Goal: Transaction & Acquisition: Purchase product/service

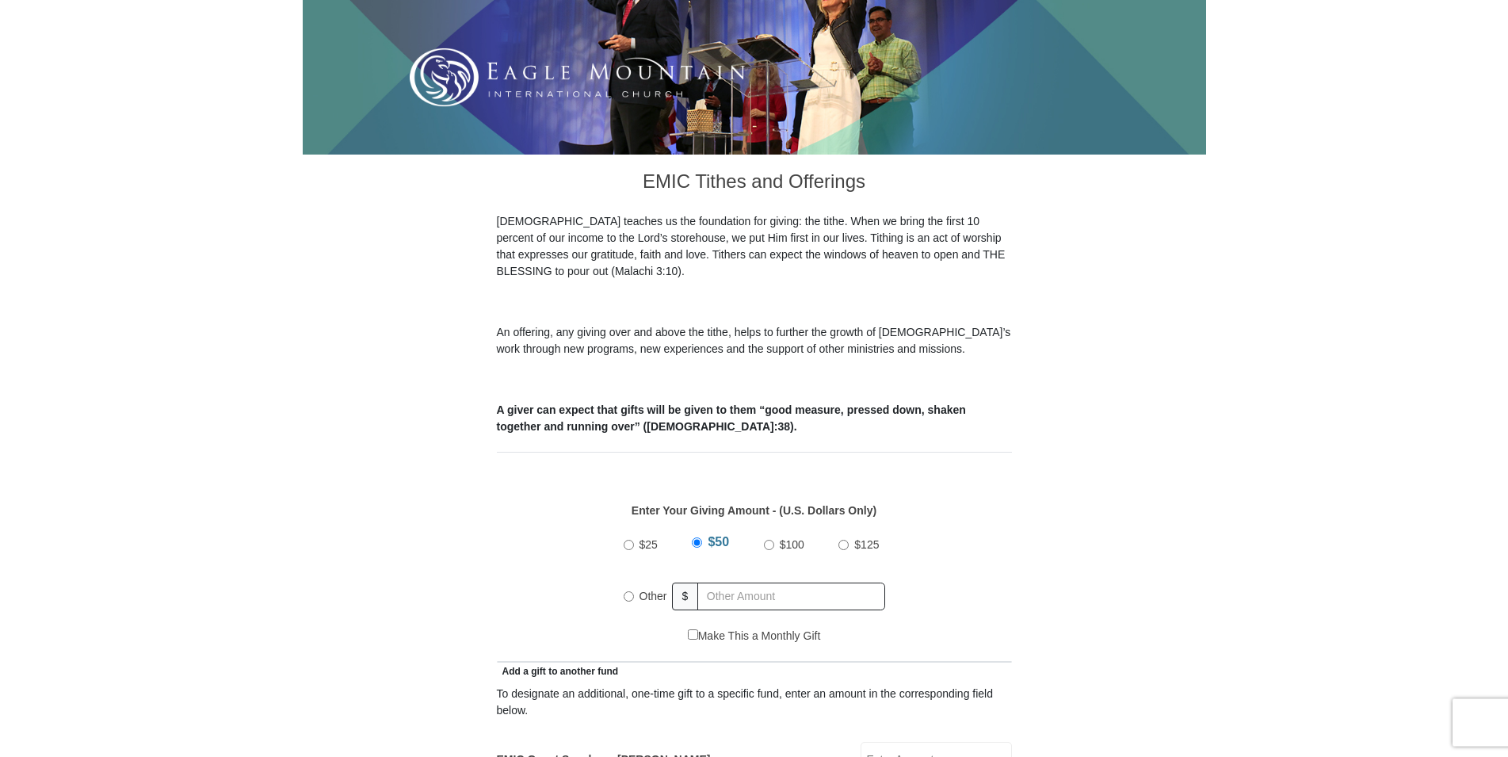
scroll to position [323, 0]
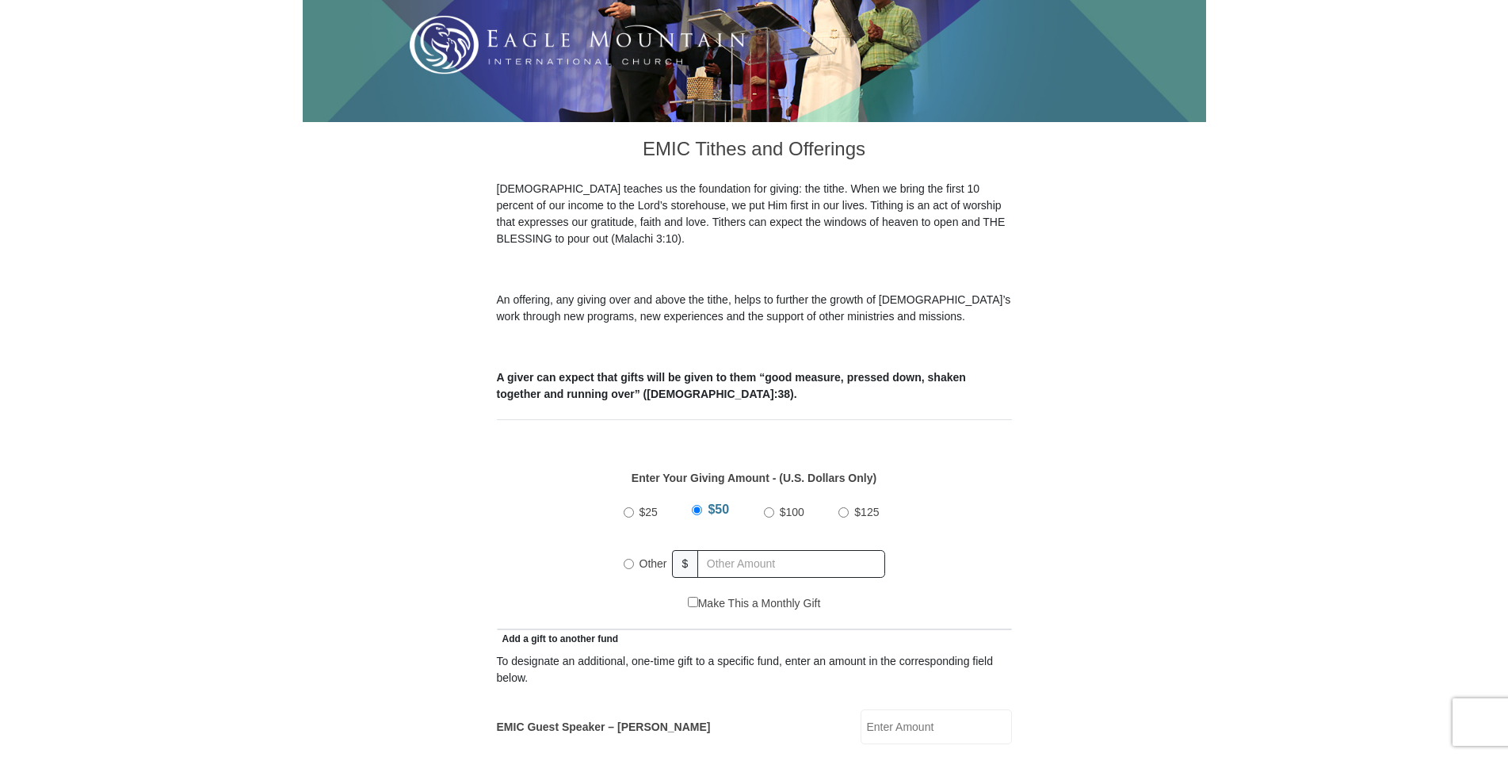
click at [627, 559] on input "Other" at bounding box center [629, 564] width 10 height 10
radio input "true"
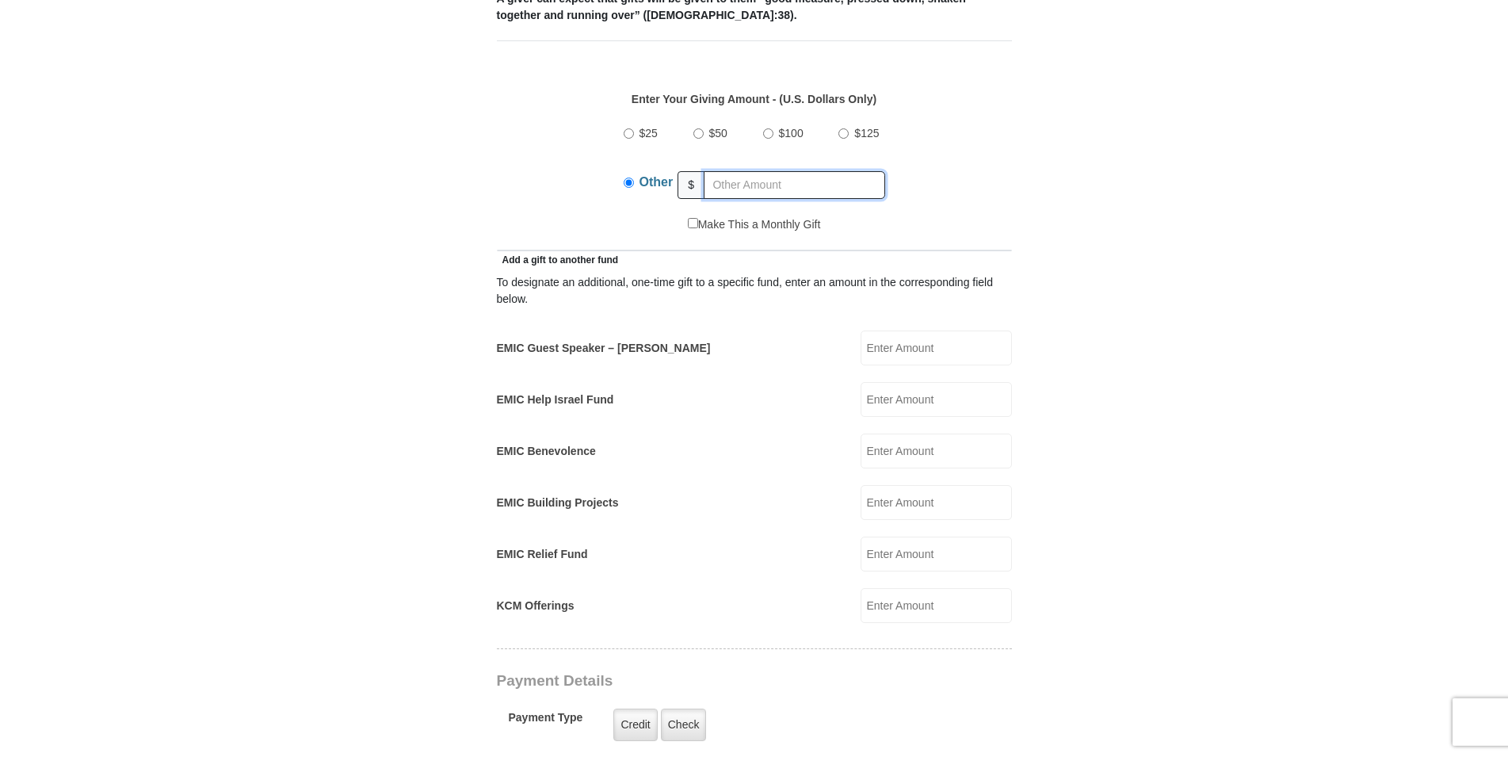
scroll to position [728, 0]
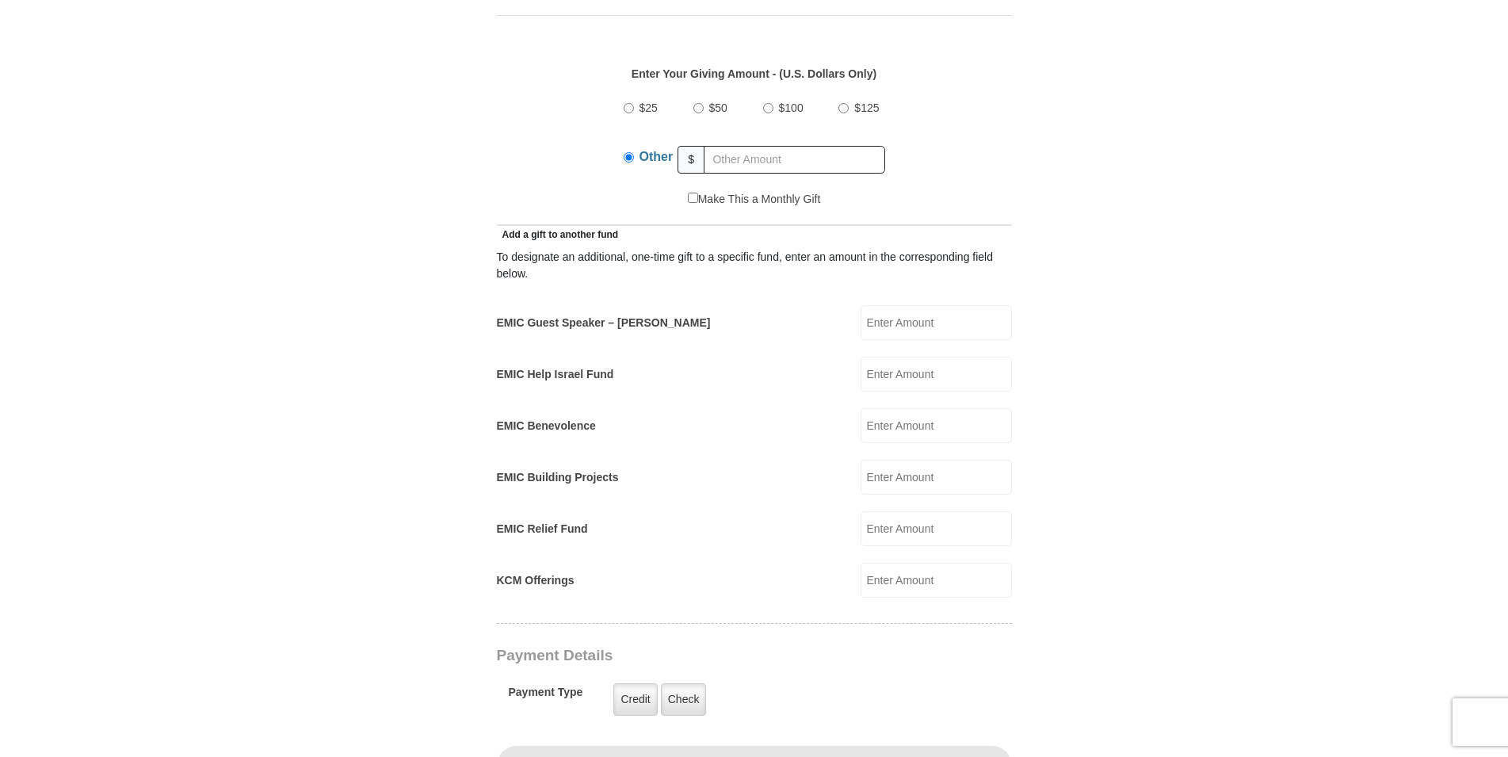
click at [930, 469] on input "EMIC Building Projects" at bounding box center [936, 477] width 151 height 35
type input "10.00"
click at [1142, 449] on form "Eagle Mountain International Church Online Giving Because of gifts like yours, …" at bounding box center [754, 534] width 903 height 2396
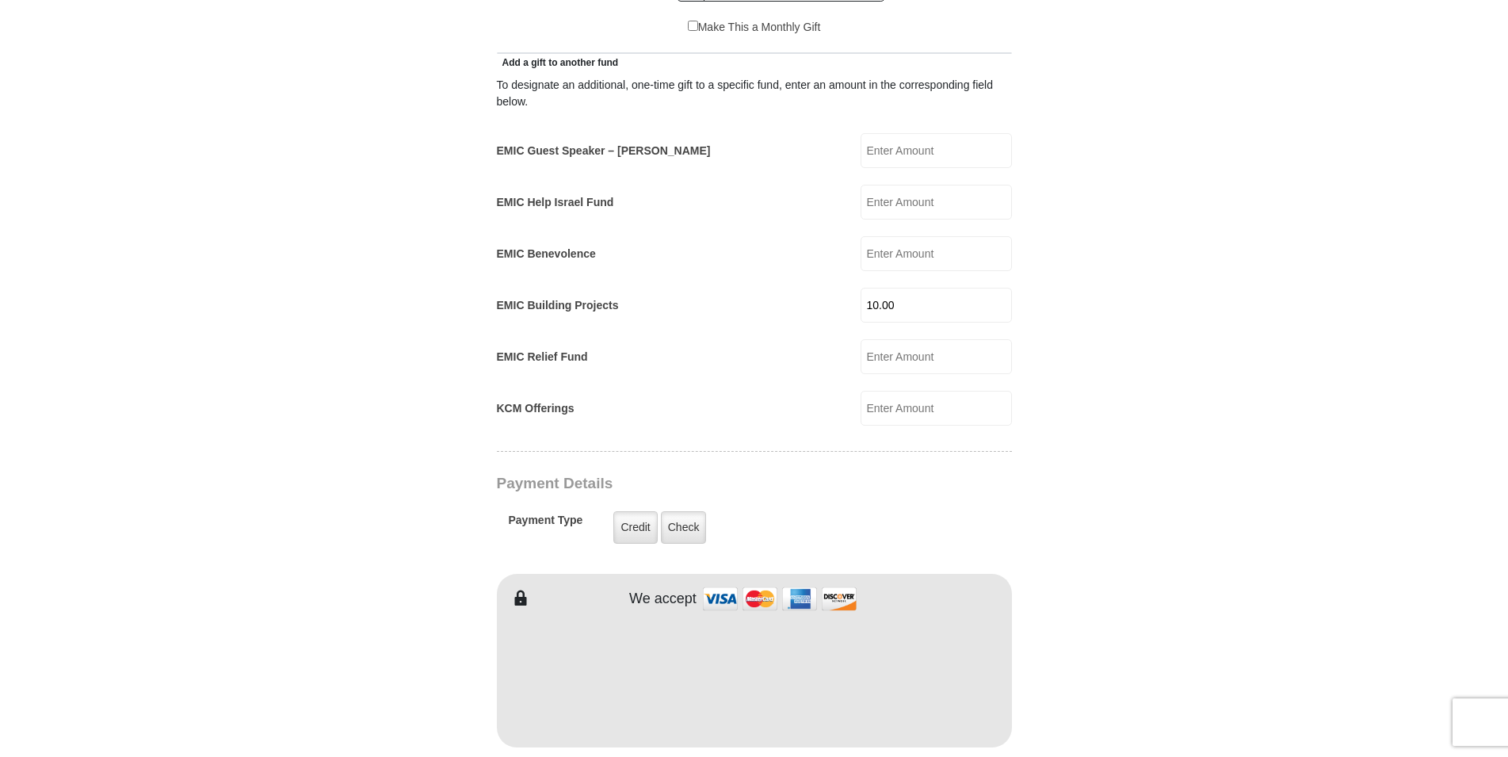
scroll to position [970, 0]
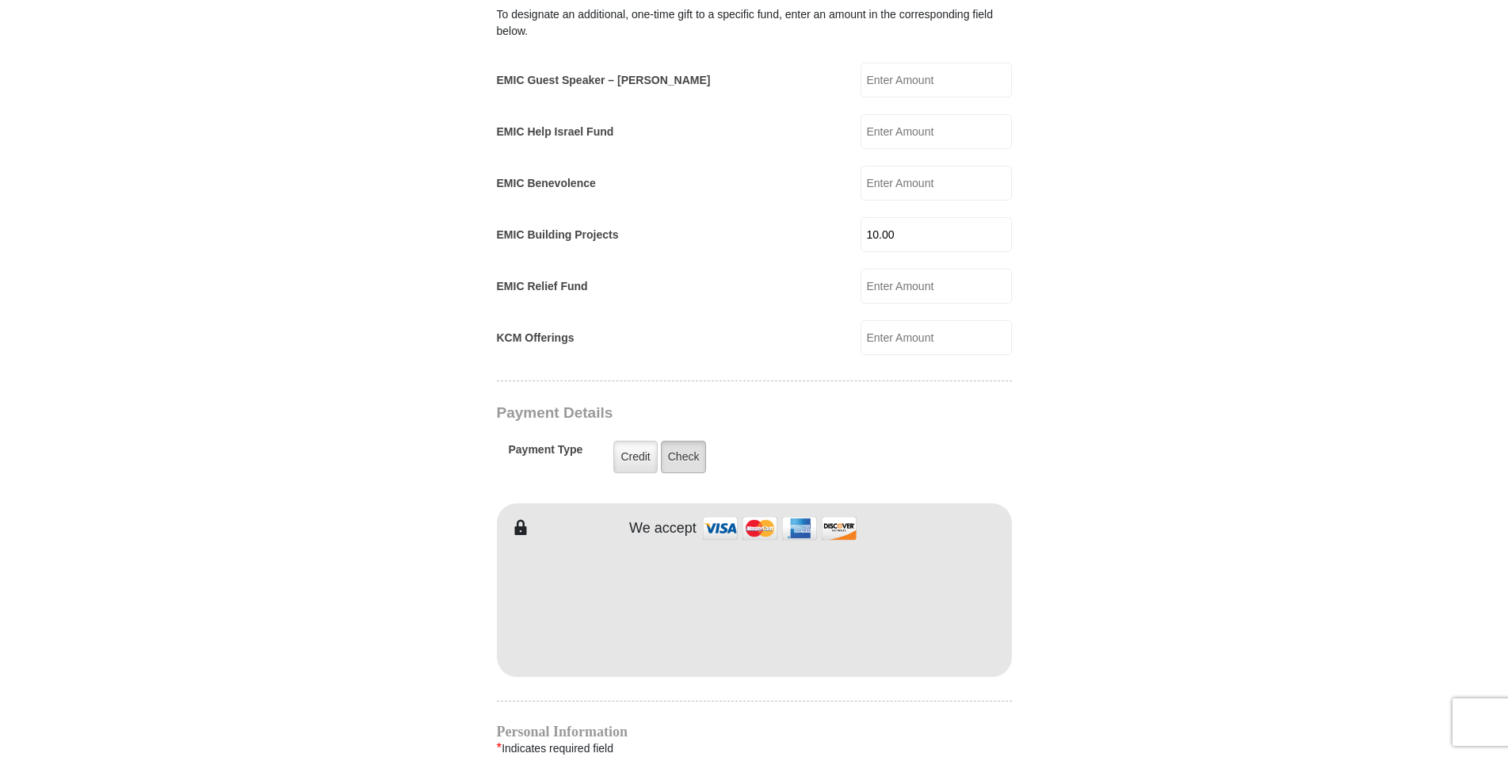
click at [681, 441] on label "Check" at bounding box center [684, 457] width 46 height 32
click at [0, 0] on input "Check" at bounding box center [0, 0] width 0 height 0
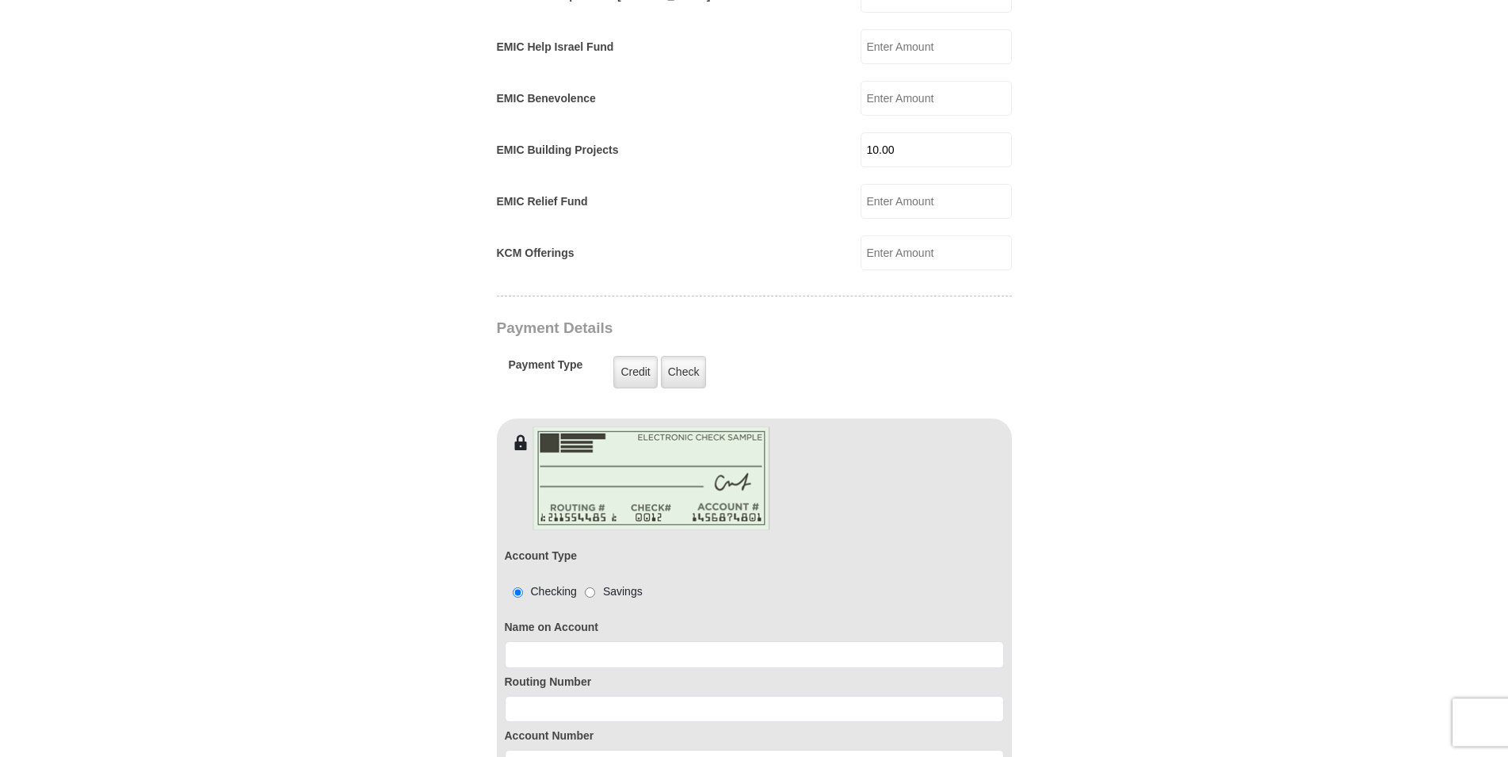
scroll to position [1132, 0]
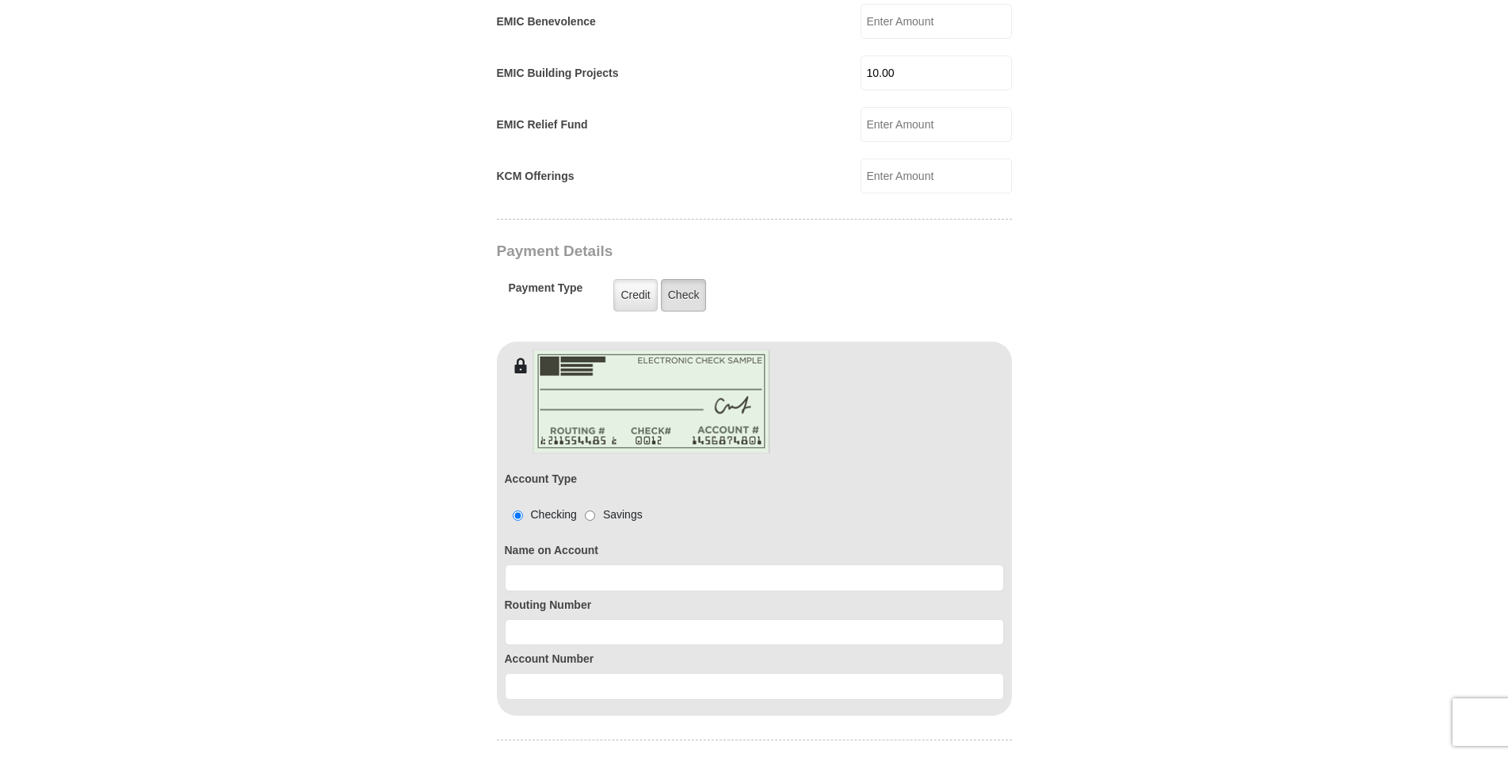
click at [686, 283] on label "Check" at bounding box center [684, 295] width 46 height 32
click at [0, 0] on input "Check" at bounding box center [0, 0] width 0 height 0
click at [604, 564] on input at bounding box center [754, 577] width 499 height 27
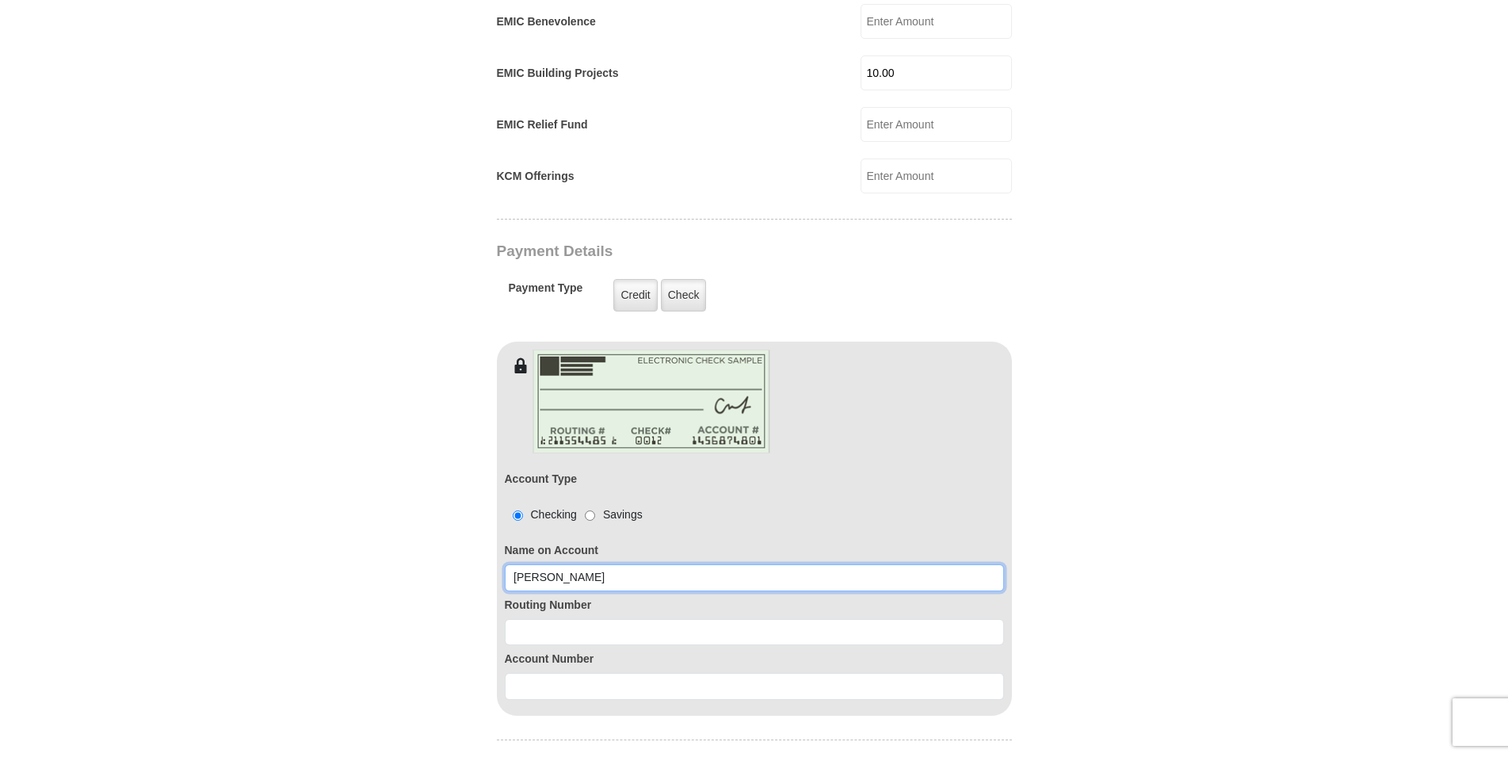
type input "Robert D. Perry"
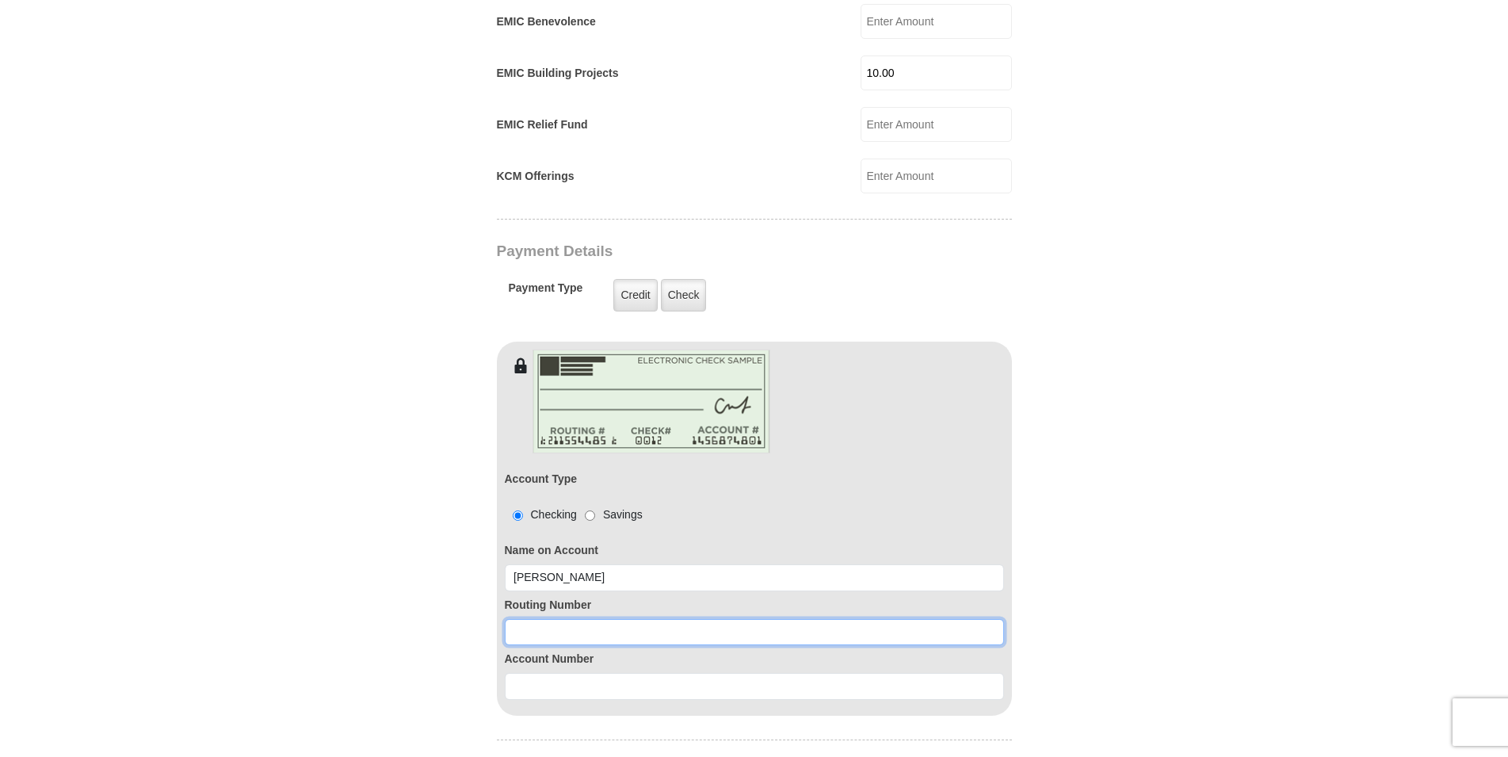
click at [563, 619] on input at bounding box center [754, 632] width 499 height 27
type input "272477694"
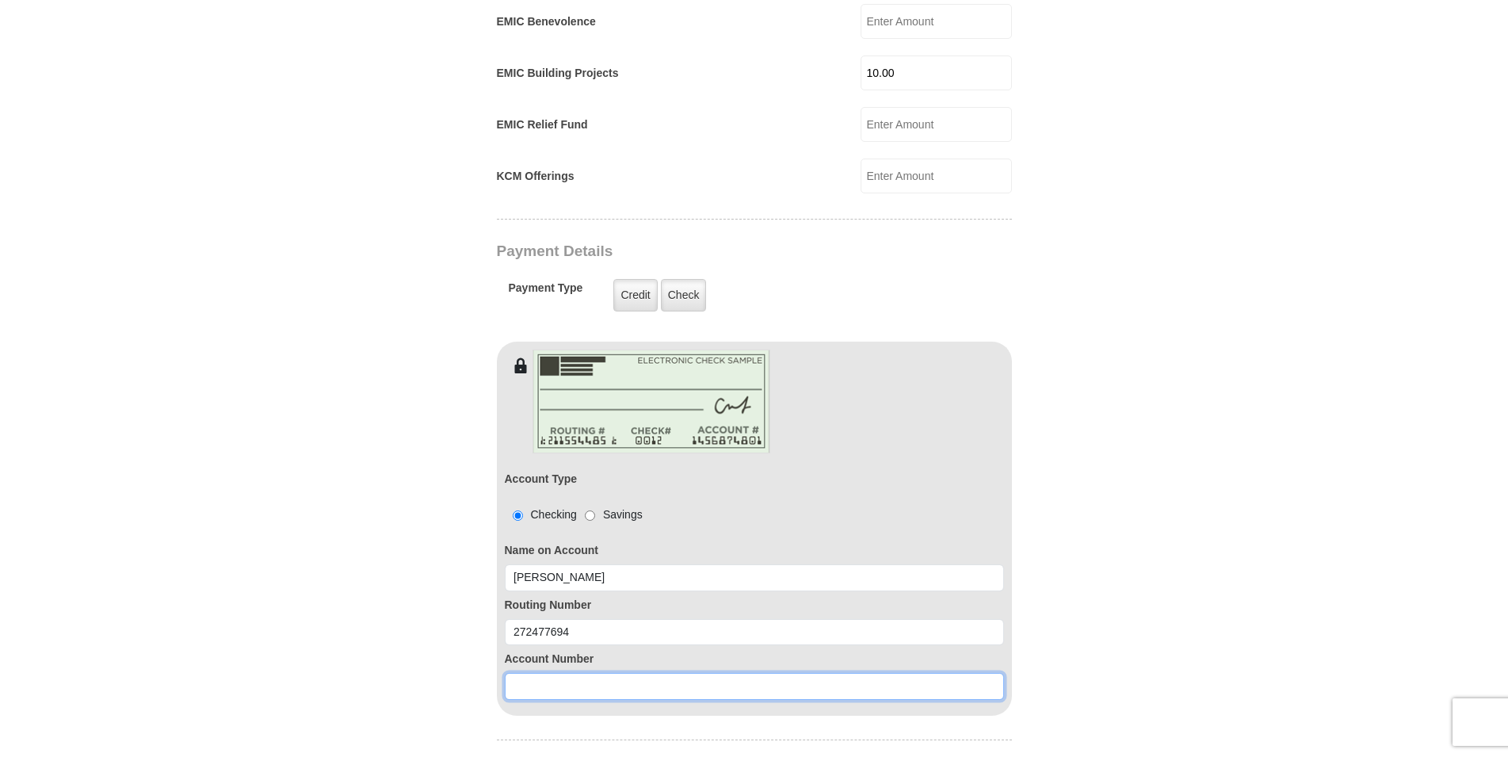
click at [587, 675] on input at bounding box center [754, 686] width 499 height 27
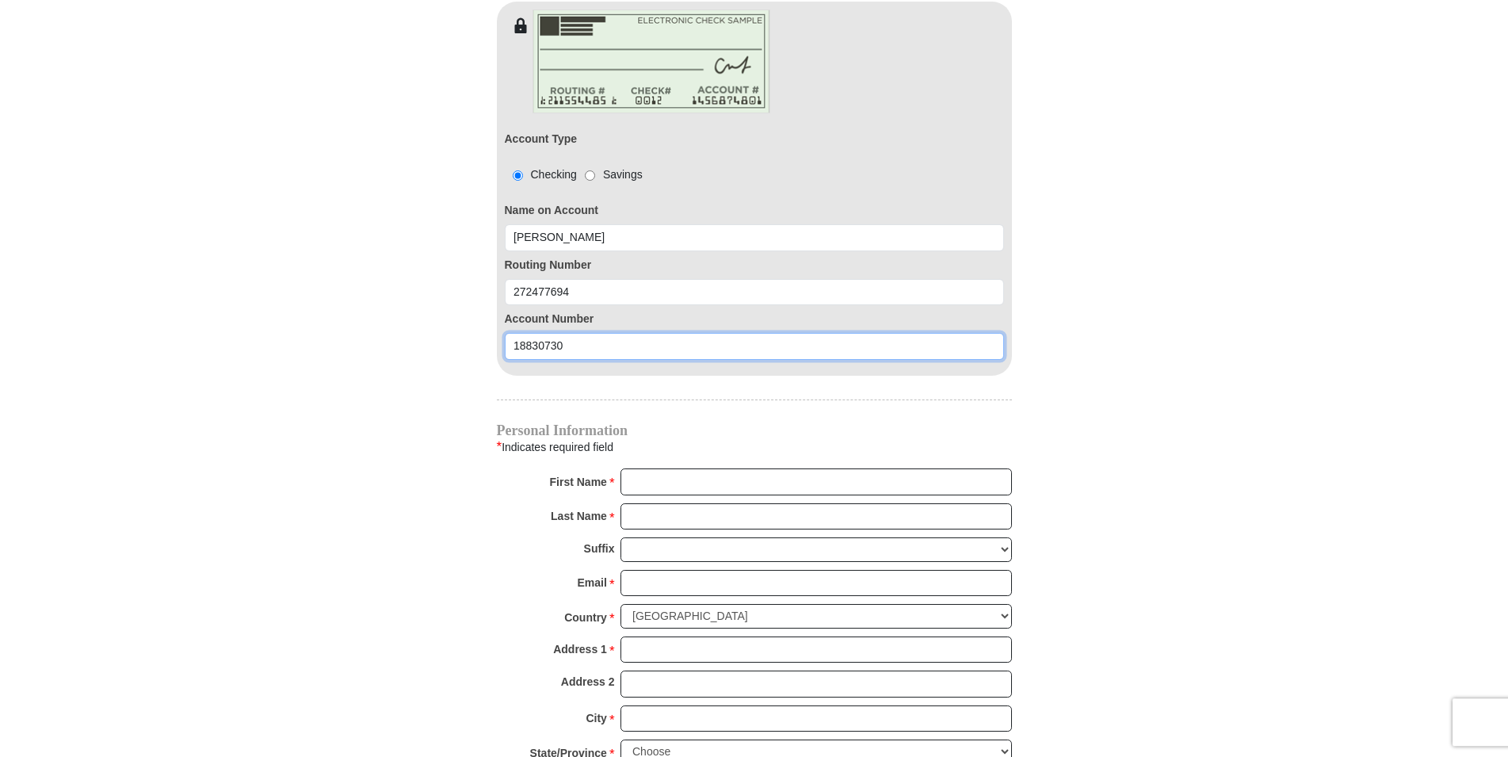
scroll to position [1536, 0]
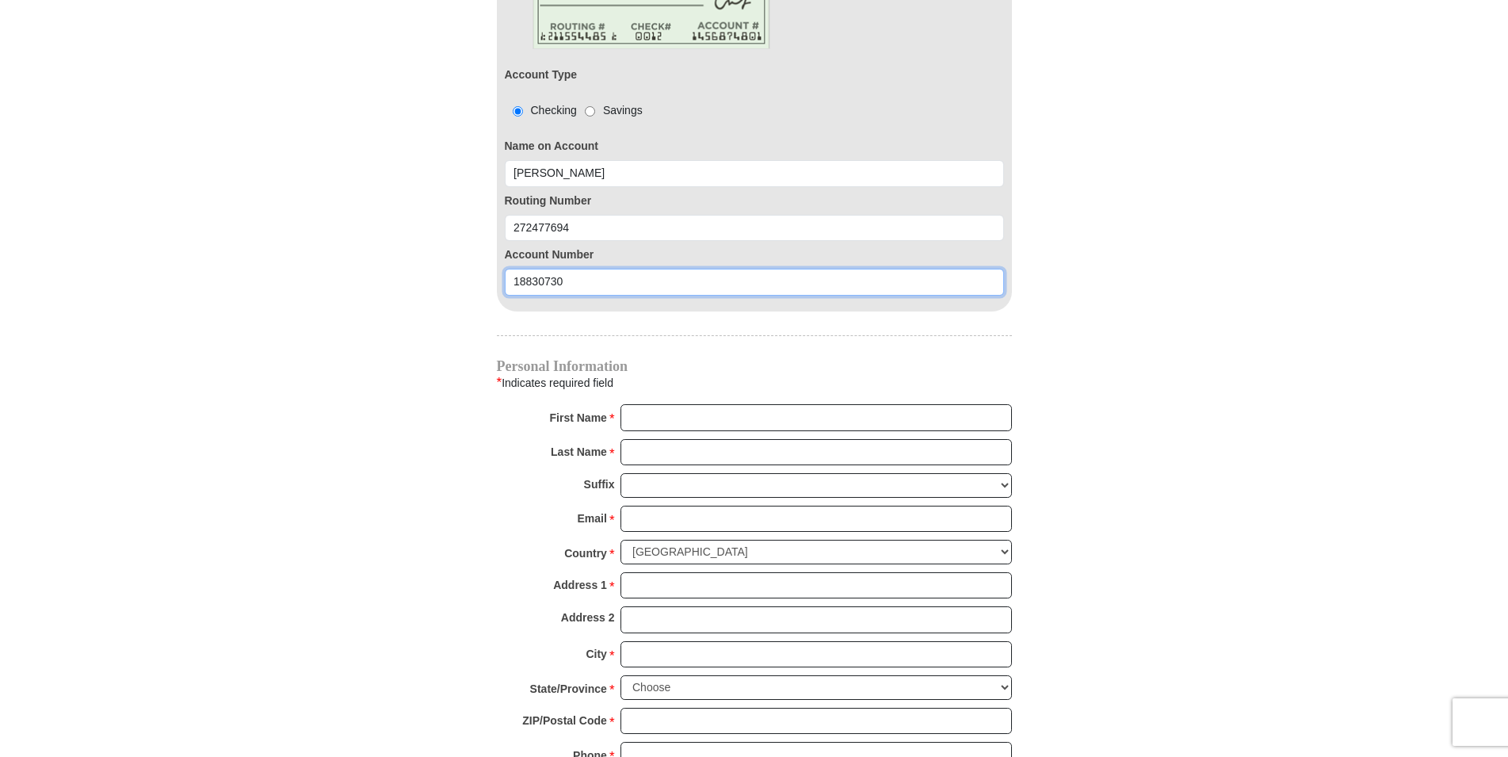
type input "18830730"
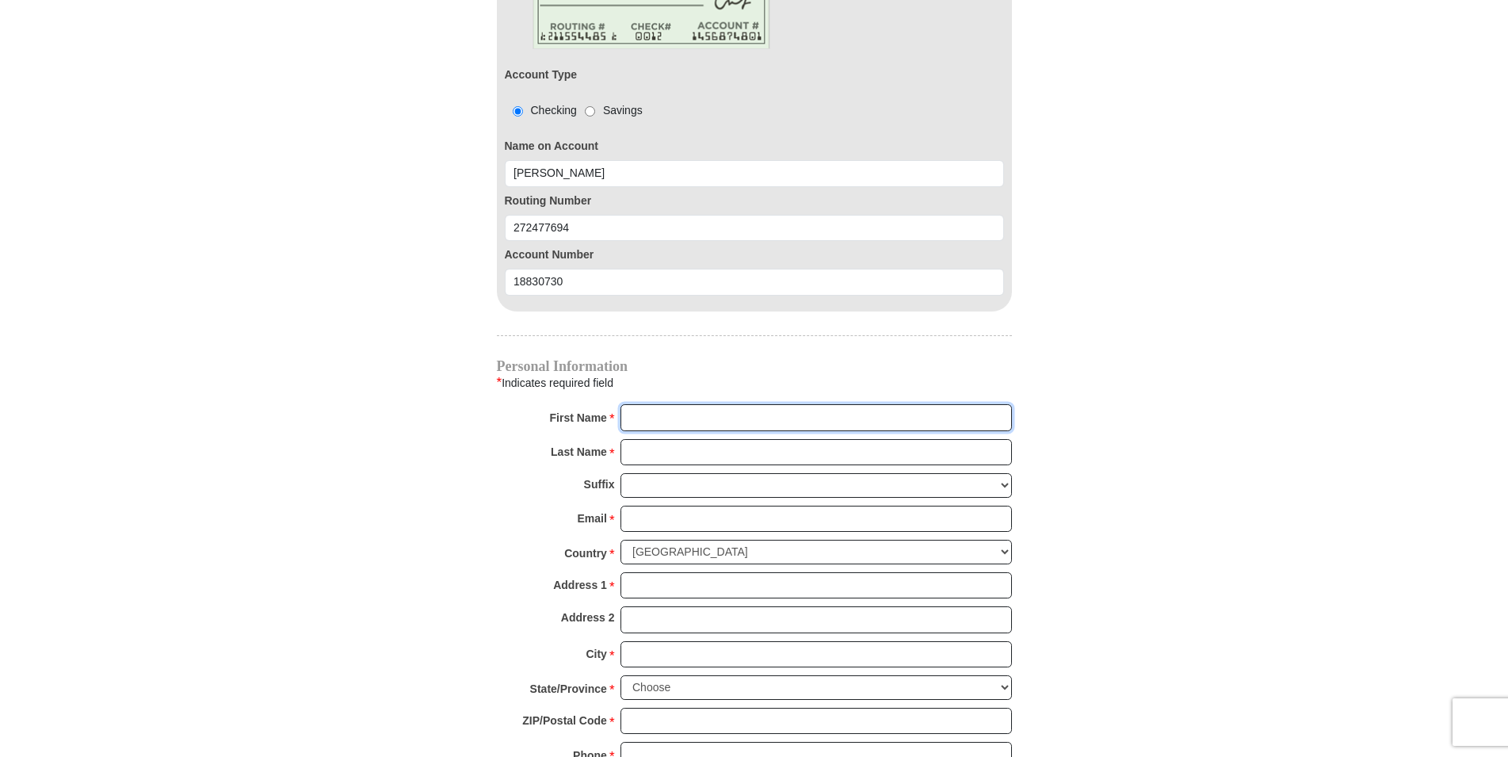
click at [674, 404] on input "First Name *" at bounding box center [816, 417] width 391 height 27
type input "Robert"
type input "Perry"
type input "rdperry77@aol.com"
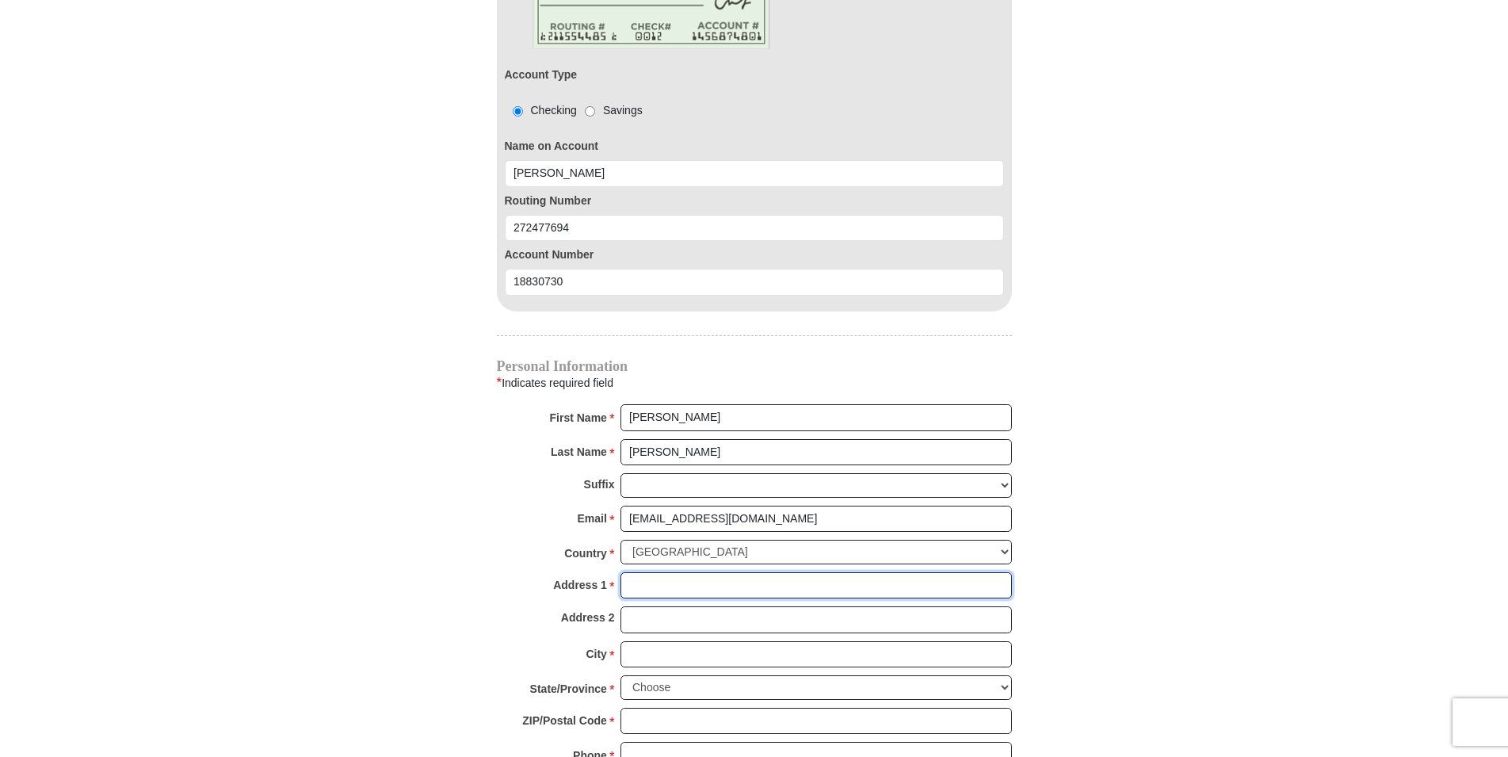
type input "15523 MacArthur"
type input "Redford"
select select "MI"
type input "48239"
type input "3135327542"
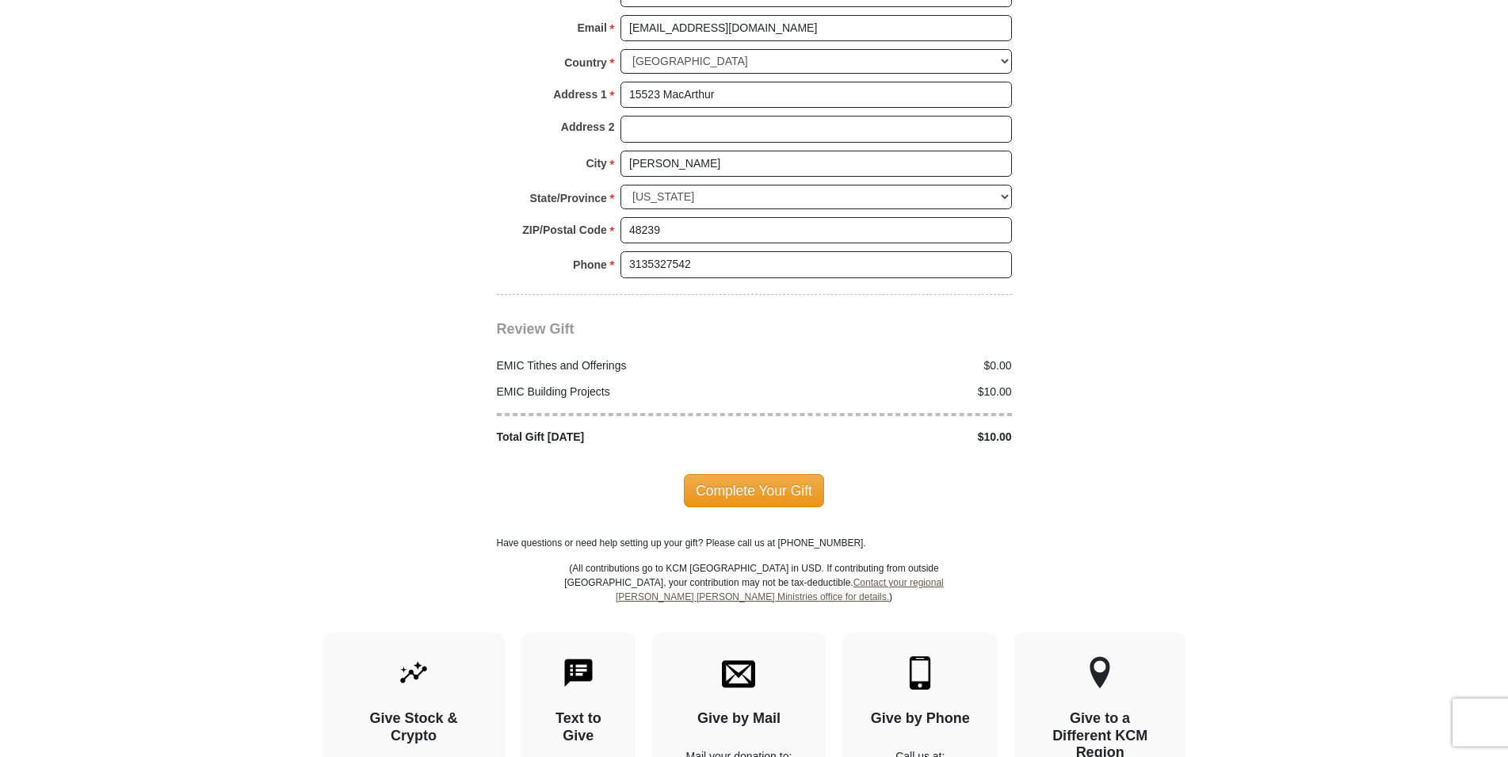
scroll to position [2102, 0]
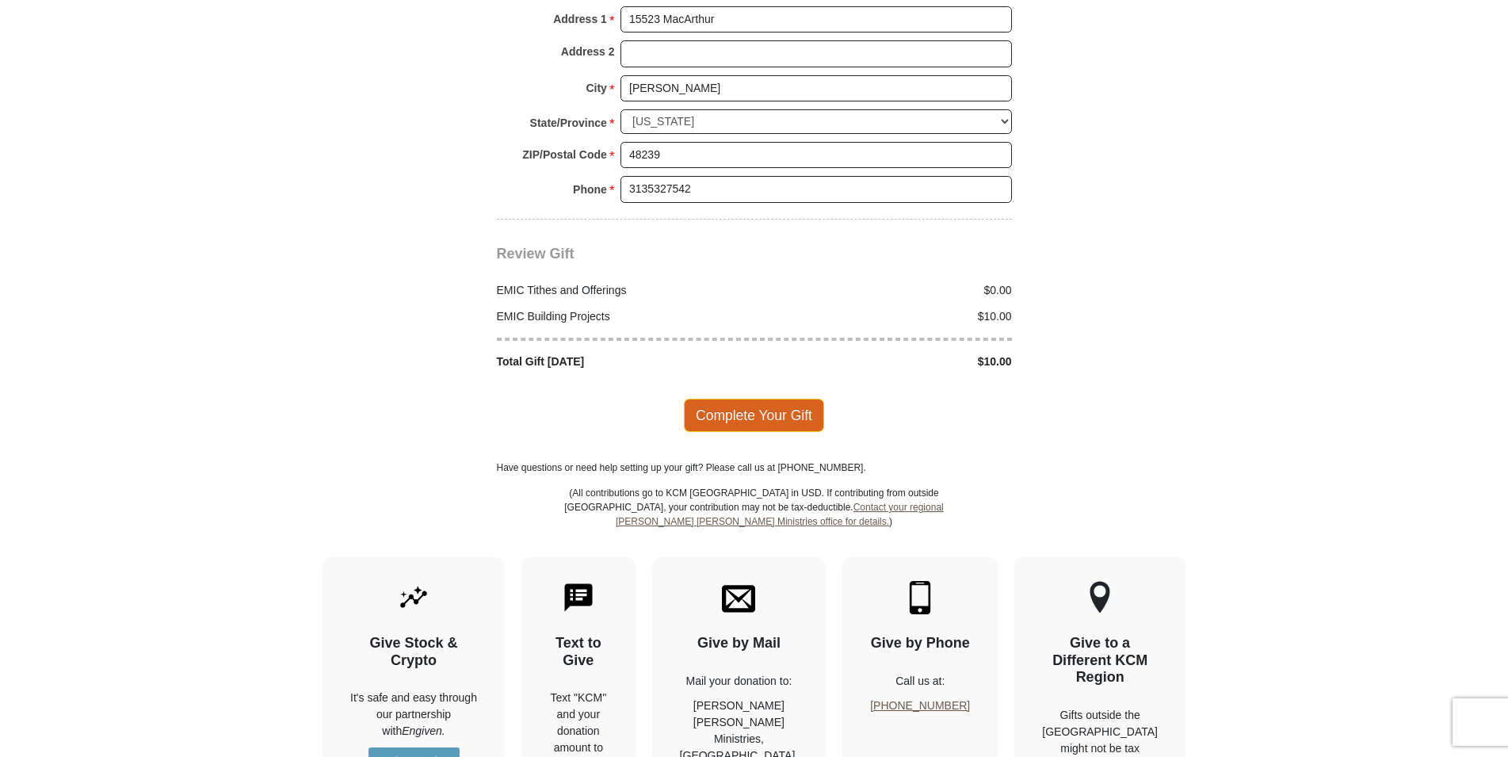
click at [779, 401] on span "Complete Your Gift" at bounding box center [754, 415] width 140 height 33
